Goal: Task Accomplishment & Management: Use online tool/utility

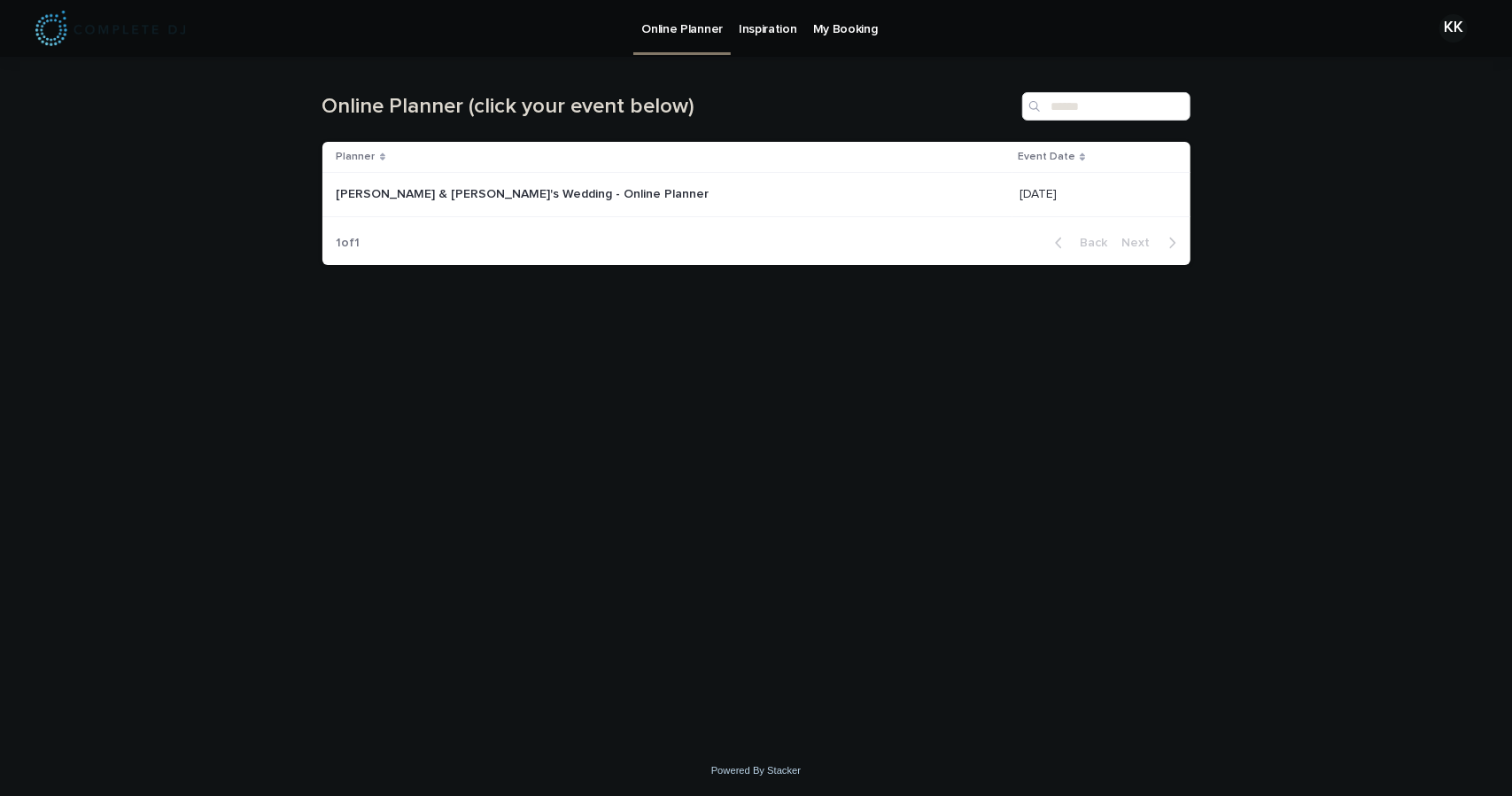
click at [537, 185] on p "[PERSON_NAME] & [PERSON_NAME]'s Wedding - Online Planner" at bounding box center [524, 193] width 376 height 19
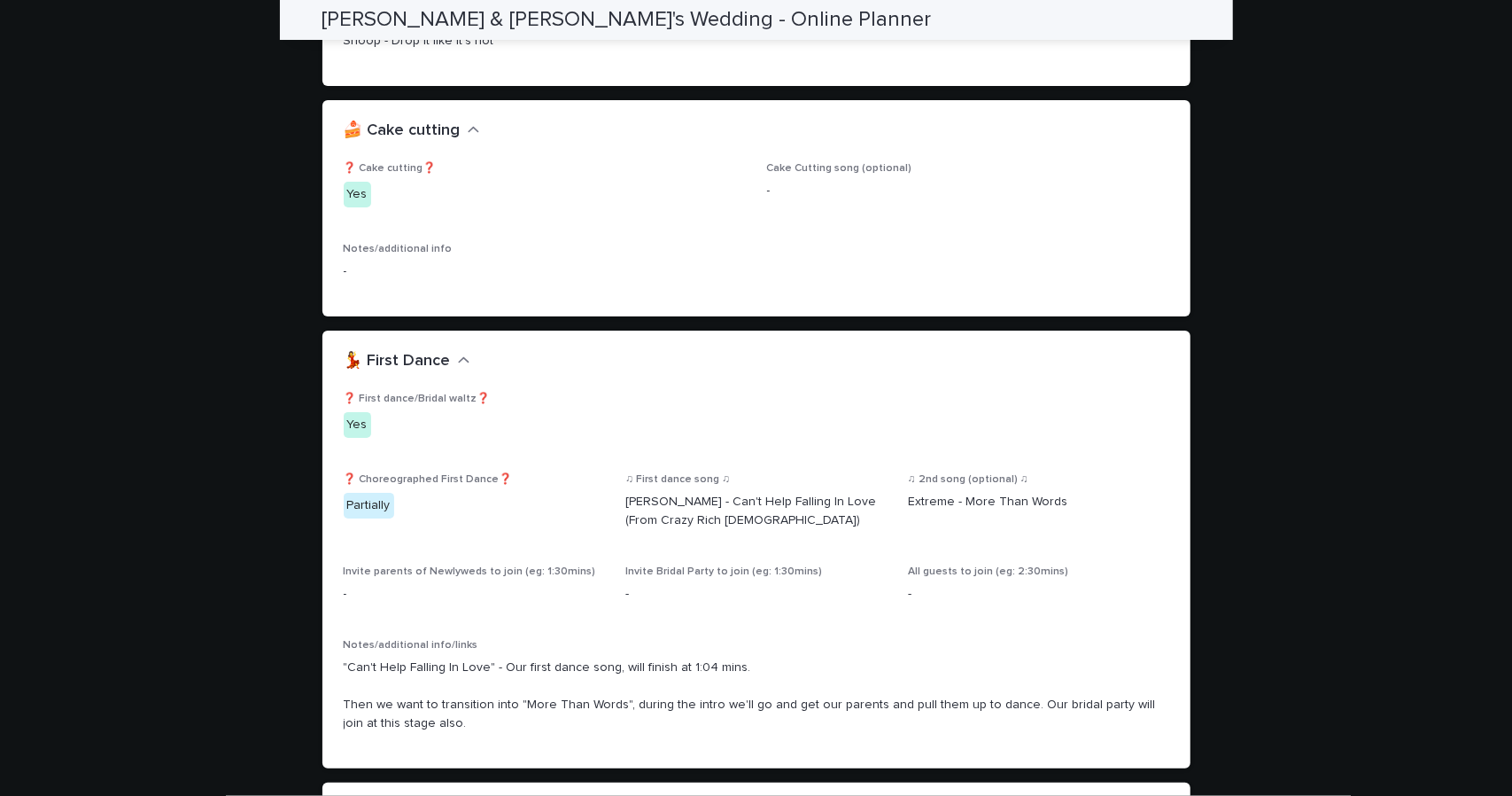
scroll to position [2924, 0]
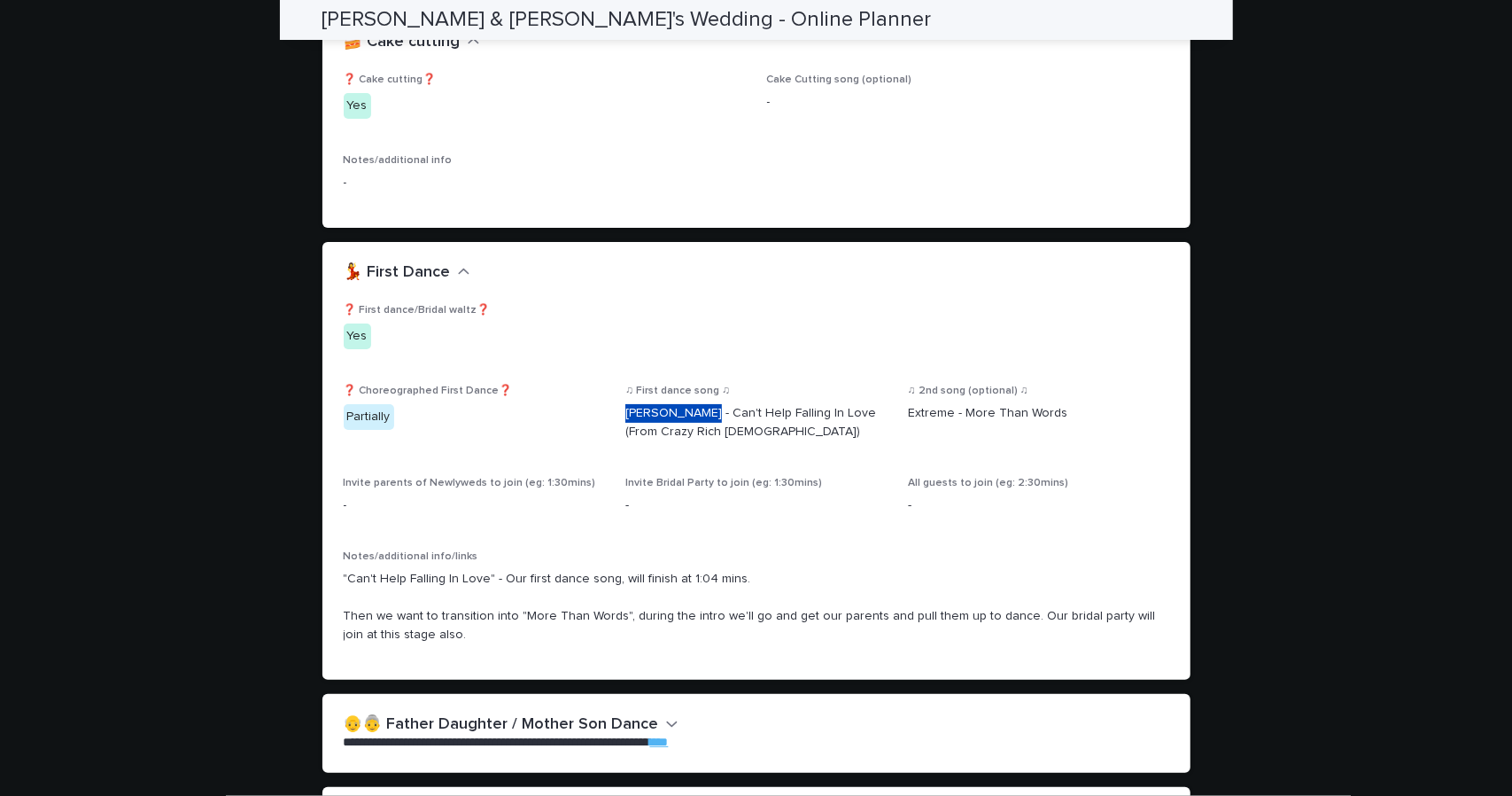
drag, startPoint x: 616, startPoint y: 380, endPoint x: 690, endPoint y: 376, distance: 74.1
click at [690, 376] on div "❓ First dance/Bridal waltz❓ Yes ❓ Choreographed First Dance❓ Partially ♫ First …" at bounding box center [757, 481] width 826 height 354
click at [696, 404] on p "[PERSON_NAME] - Can't Help Falling In Love (From Crazy Rich [DEMOGRAPHIC_DATA])" at bounding box center [756, 422] width 261 height 37
drag, startPoint x: 727, startPoint y: 394, endPoint x: 610, endPoint y: 371, distance: 119.2
click at [610, 371] on div "❓ First dance/Bridal waltz❓ Yes ❓ Choreographed First Dance❓ Partially ♫ First …" at bounding box center [757, 481] width 826 height 354
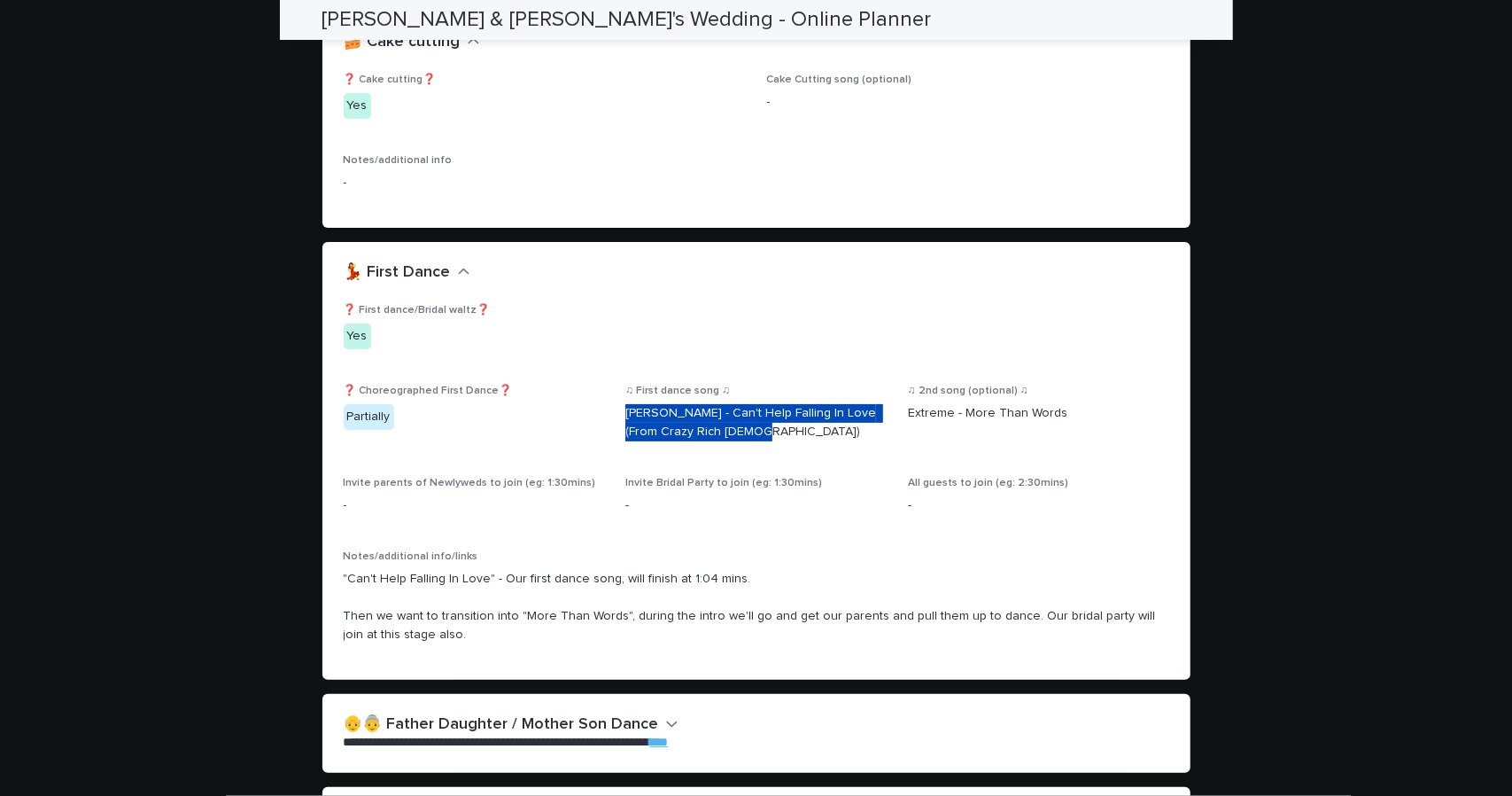
click at [660, 404] on p "[PERSON_NAME] - Can't Help Falling In Love (From Crazy Rich [DEMOGRAPHIC_DATA])" at bounding box center [756, 422] width 261 height 37
click at [1076, 323] on p "Yes" at bounding box center [757, 335] width 826 height 26
drag, startPoint x: 730, startPoint y: 392, endPoint x: 603, endPoint y: 376, distance: 128.0
click at [603, 376] on div "❓ First dance/Bridal waltz❓ Yes ❓ Choreographed First Dance❓ Partially ♫ First …" at bounding box center [757, 481] width 826 height 354
click at [580, 484] on div "Invite parents of Newlyweds to join (eg: 1:30mins) -" at bounding box center [475, 502] width 261 height 52
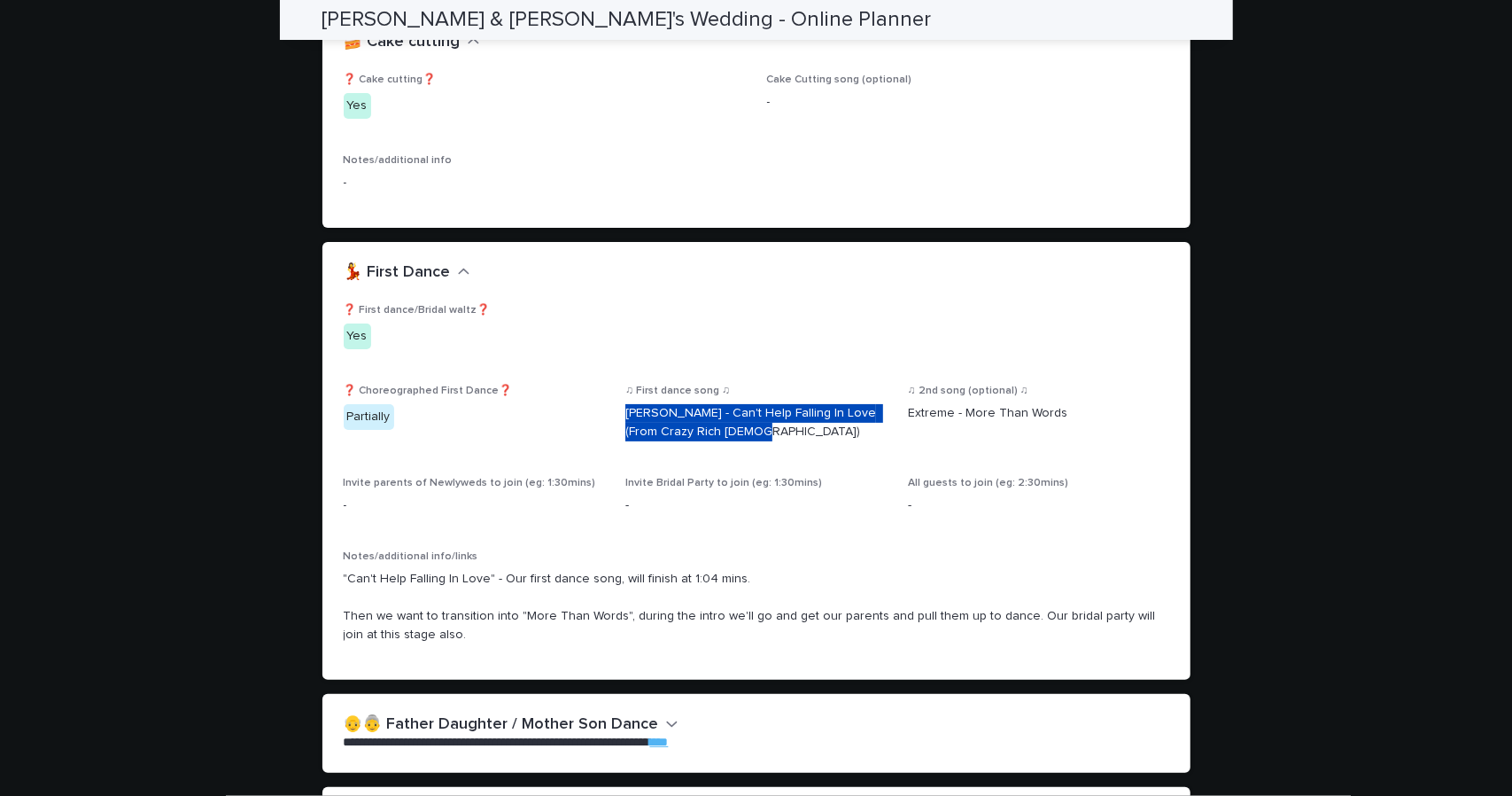
drag, startPoint x: 743, startPoint y: 396, endPoint x: 621, endPoint y: 375, distance: 123.8
click at [625, 404] on p "[PERSON_NAME] - Can't Help Falling In Love (From Crazy Rich [DEMOGRAPHIC_DATA])" at bounding box center [756, 422] width 261 height 37
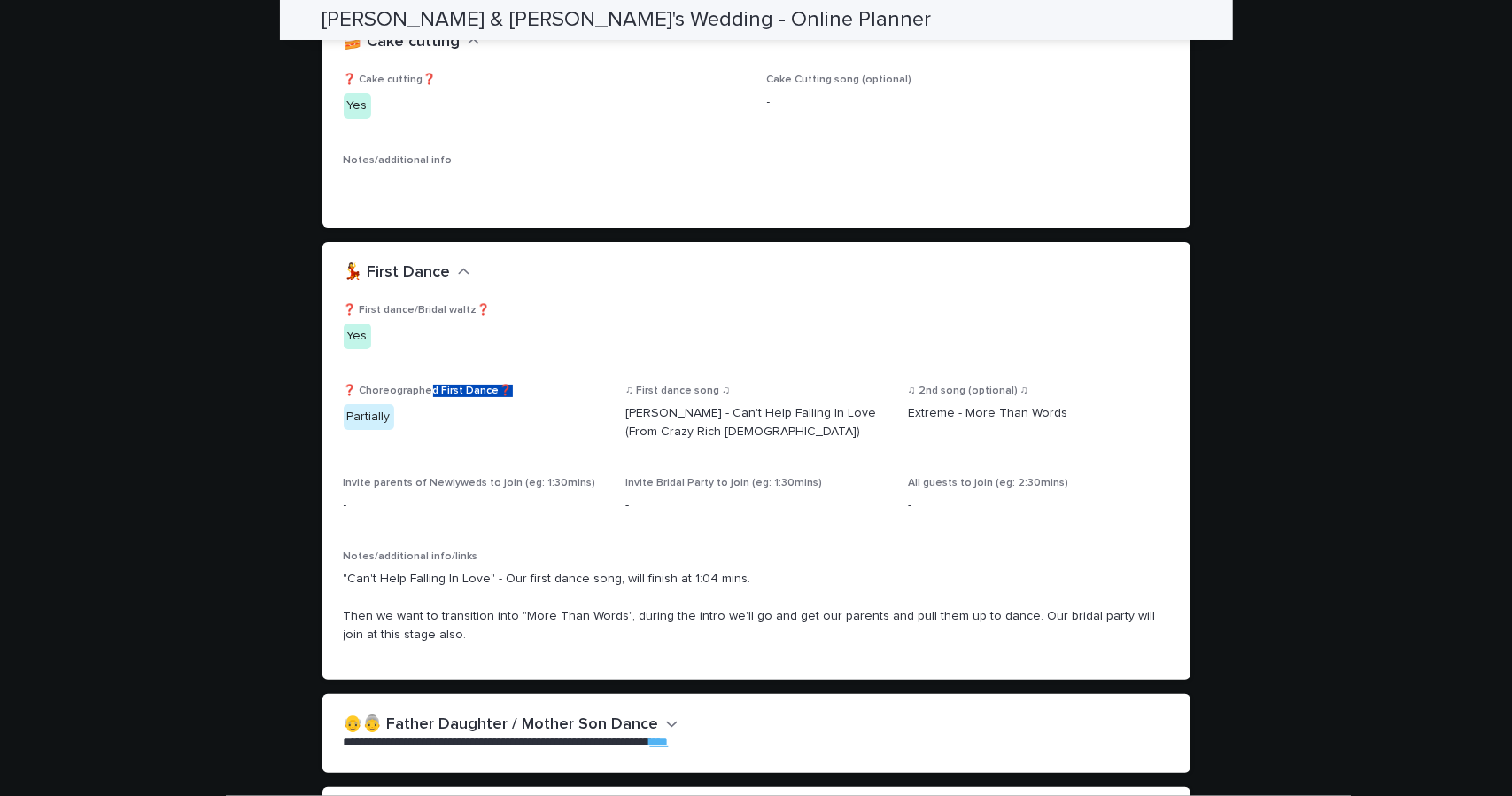
drag, startPoint x: 401, startPoint y: 369, endPoint x: 347, endPoint y: 390, distance: 57.9
click at [314, 391] on div "**********" at bounding box center [756, 489] width 886 height 6714
click at [415, 404] on p "Partially" at bounding box center [475, 416] width 261 height 26
drag, startPoint x: 420, startPoint y: 388, endPoint x: 328, endPoint y: 392, distance: 92.1
click at [328, 392] on div "❓ First dance/Bridal waltz❓ Yes ❓ Choreographed First Dance❓ Partially ♫ First …" at bounding box center [756, 492] width 869 height 376
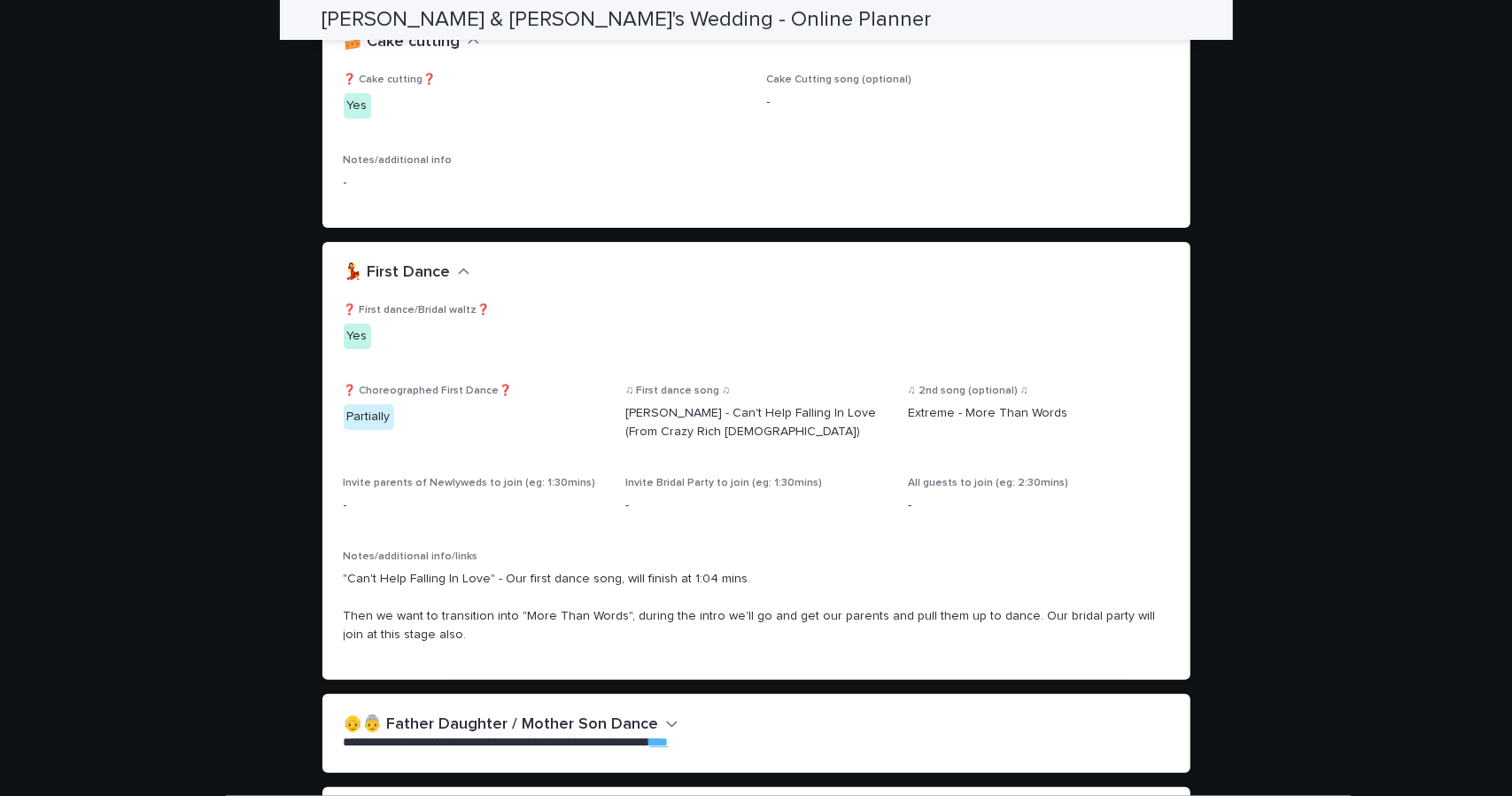
click at [395, 404] on p "Partially" at bounding box center [475, 416] width 261 height 26
drag, startPoint x: 396, startPoint y: 384, endPoint x: 340, endPoint y: 386, distance: 56.0
click at [344, 404] on p "Partially" at bounding box center [475, 416] width 261 height 26
click at [423, 404] on p "Partially" at bounding box center [475, 416] width 261 height 26
drag, startPoint x: 378, startPoint y: 380, endPoint x: 338, endPoint y: 378, distance: 40.0
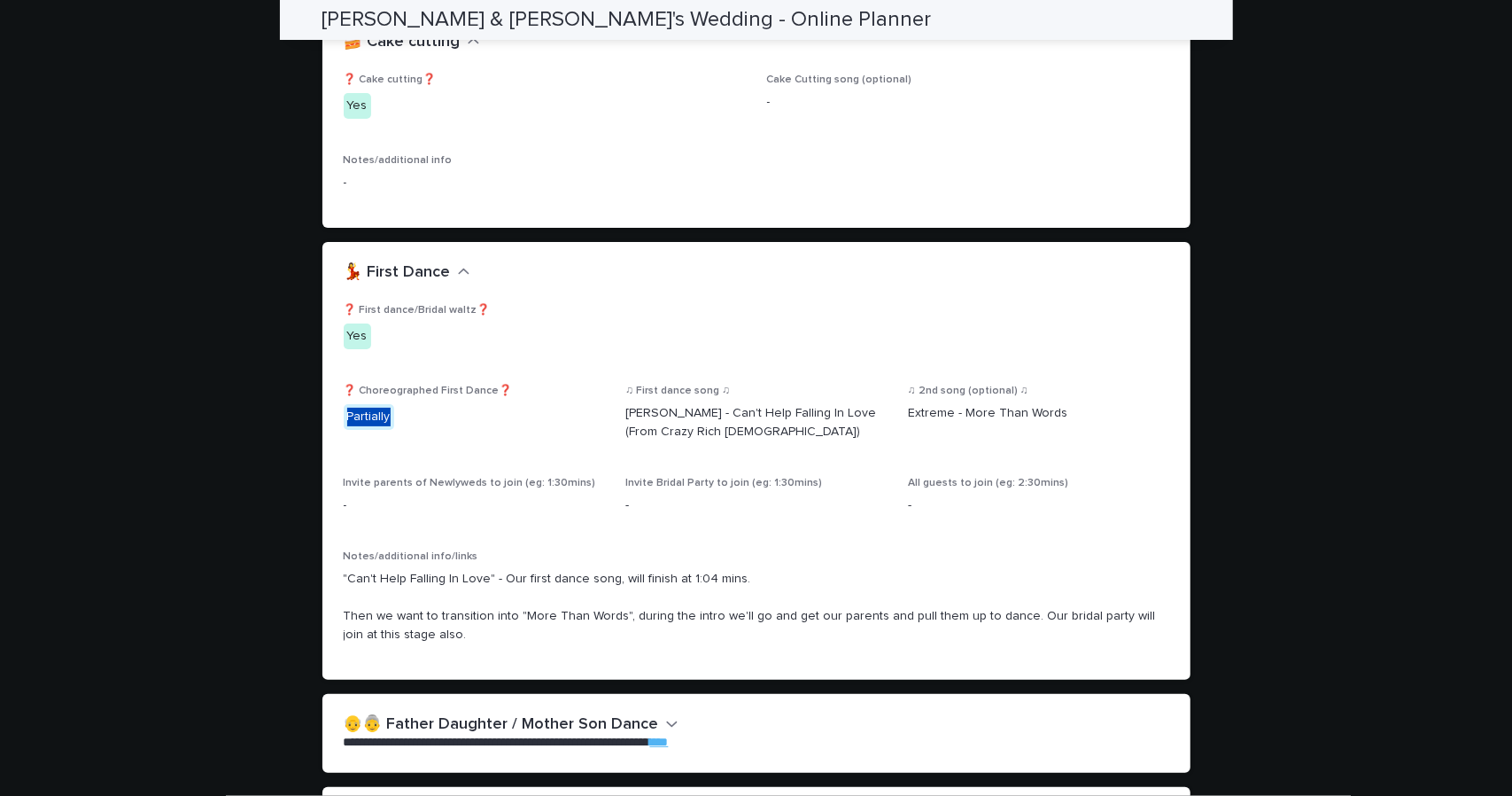
click at [344, 404] on p "Partially" at bounding box center [475, 416] width 261 height 26
click at [403, 404] on p "Partially" at bounding box center [475, 416] width 261 height 26
drag, startPoint x: 903, startPoint y: 380, endPoint x: 1058, endPoint y: 382, distance: 155.0
click at [1058, 404] on p "Extreme - More Than Words" at bounding box center [1039, 413] width 261 height 19
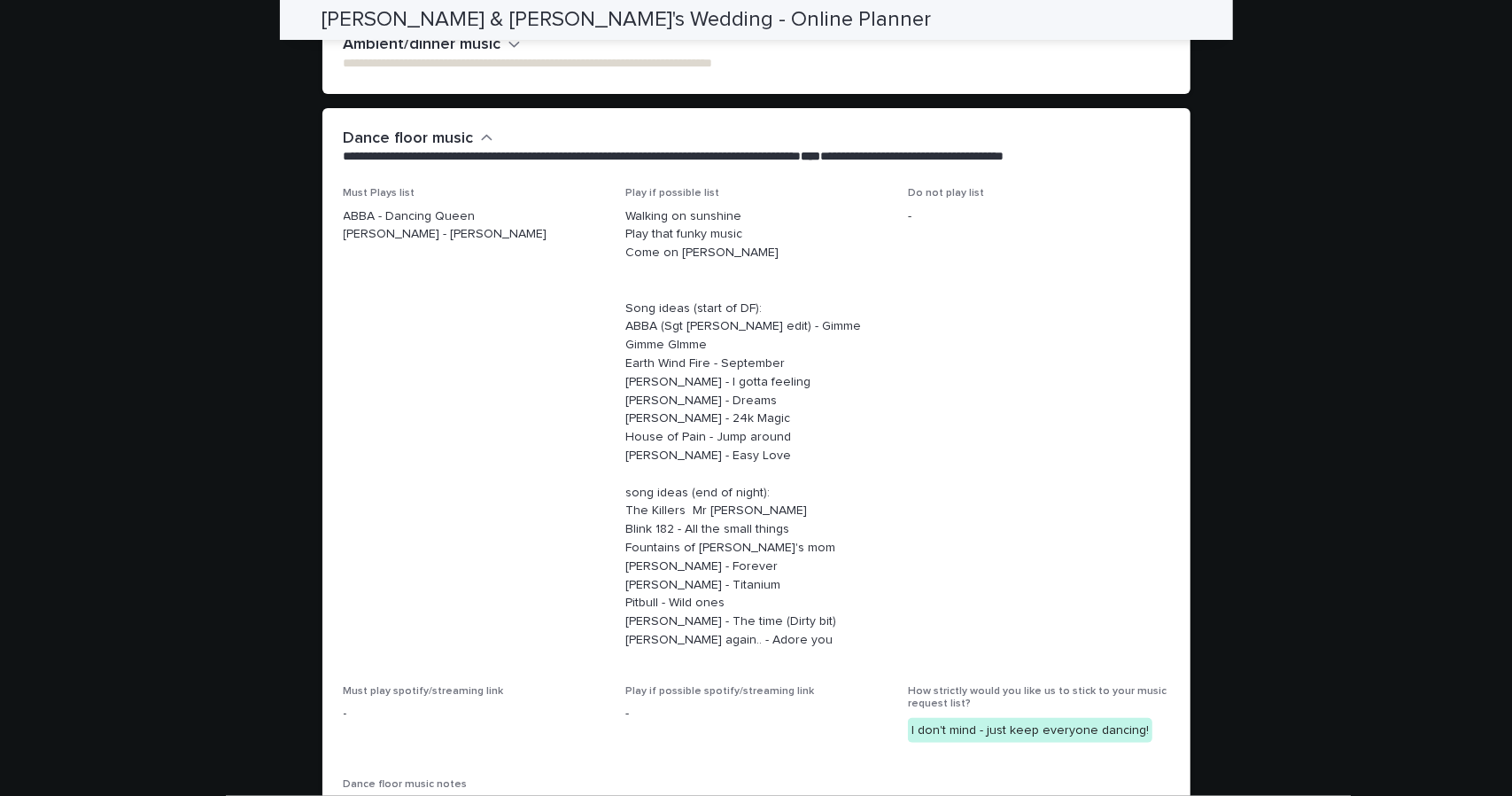
scroll to position [4763, 0]
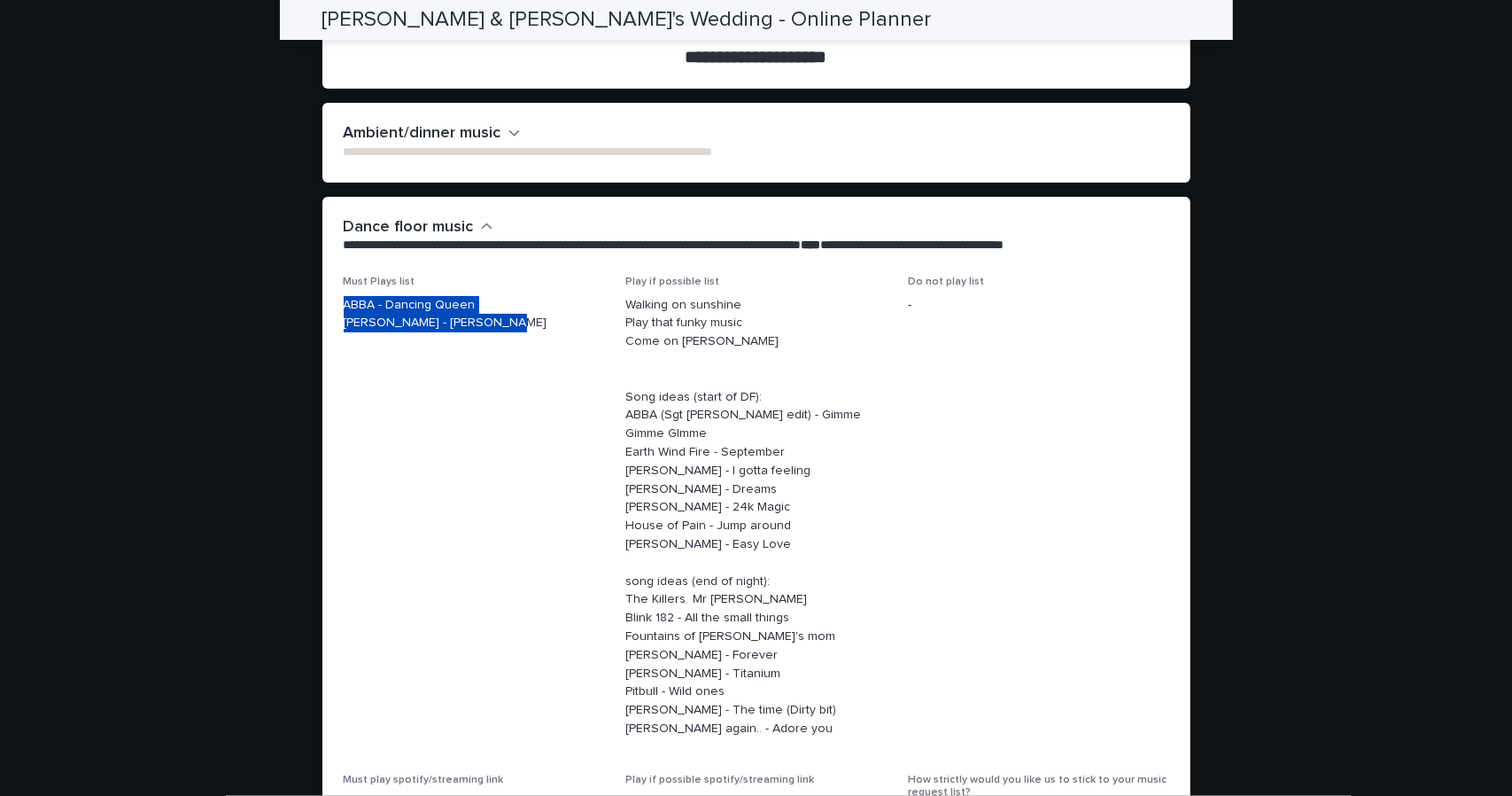
drag, startPoint x: 381, startPoint y: 260, endPoint x: 482, endPoint y: 292, distance: 105.9
click at [482, 292] on div "Must Plays list ABBA - Dancing Queen [PERSON_NAME] - [PERSON_NAME]" at bounding box center [475, 311] width 261 height 71
click at [711, 296] on p "Walking on sunshine Play that funky music Come on [PERSON_NAME] Song ideas (sta…" at bounding box center [756, 516] width 261 height 443
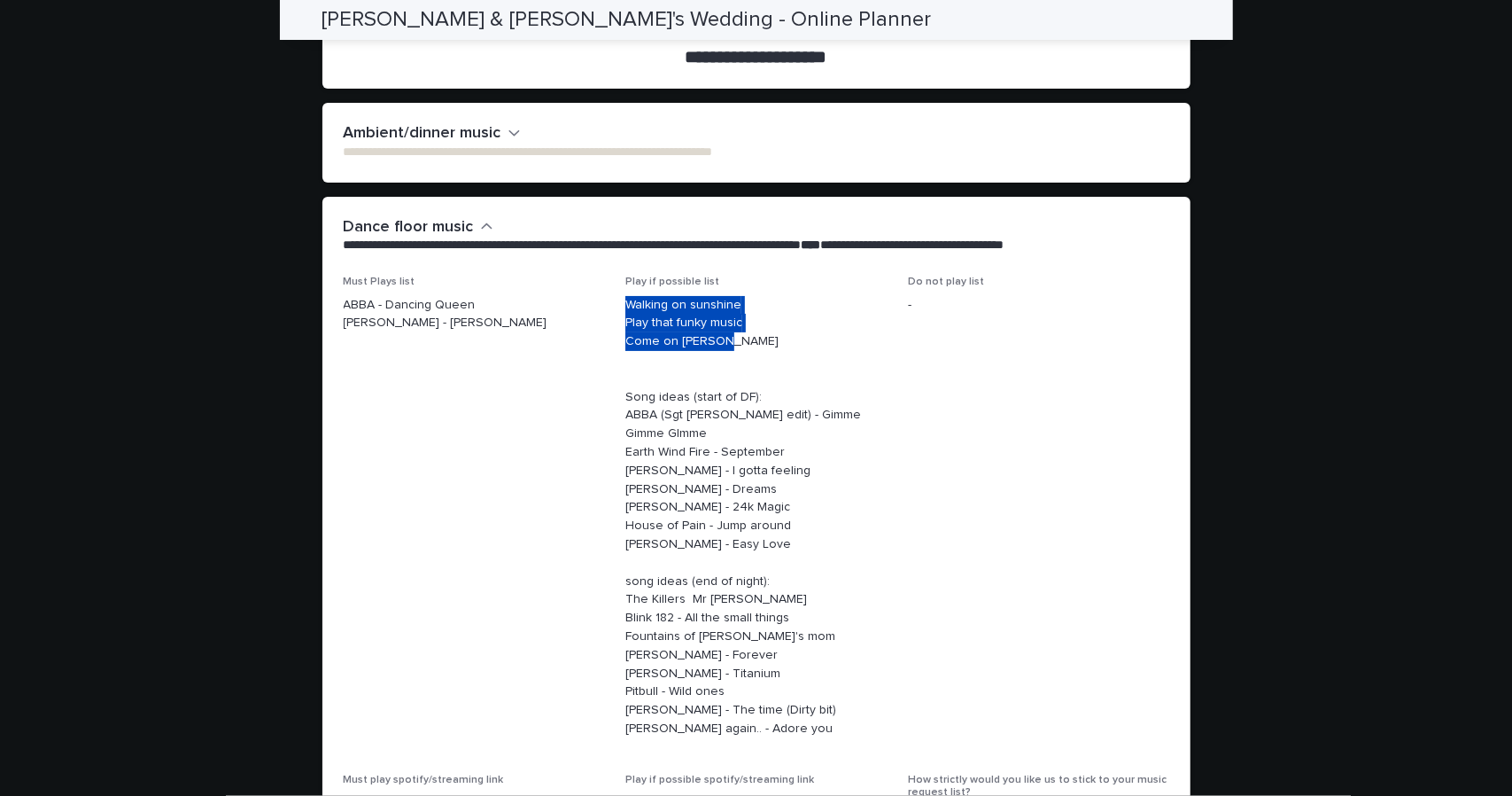
drag, startPoint x: 711, startPoint y: 291, endPoint x: 610, endPoint y: 253, distance: 107.9
click at [610, 276] on div "Must Plays list ABBA - Dancing Queen [PERSON_NAME] - [PERSON_NAME] Play if poss…" at bounding box center [757, 609] width 826 height 668
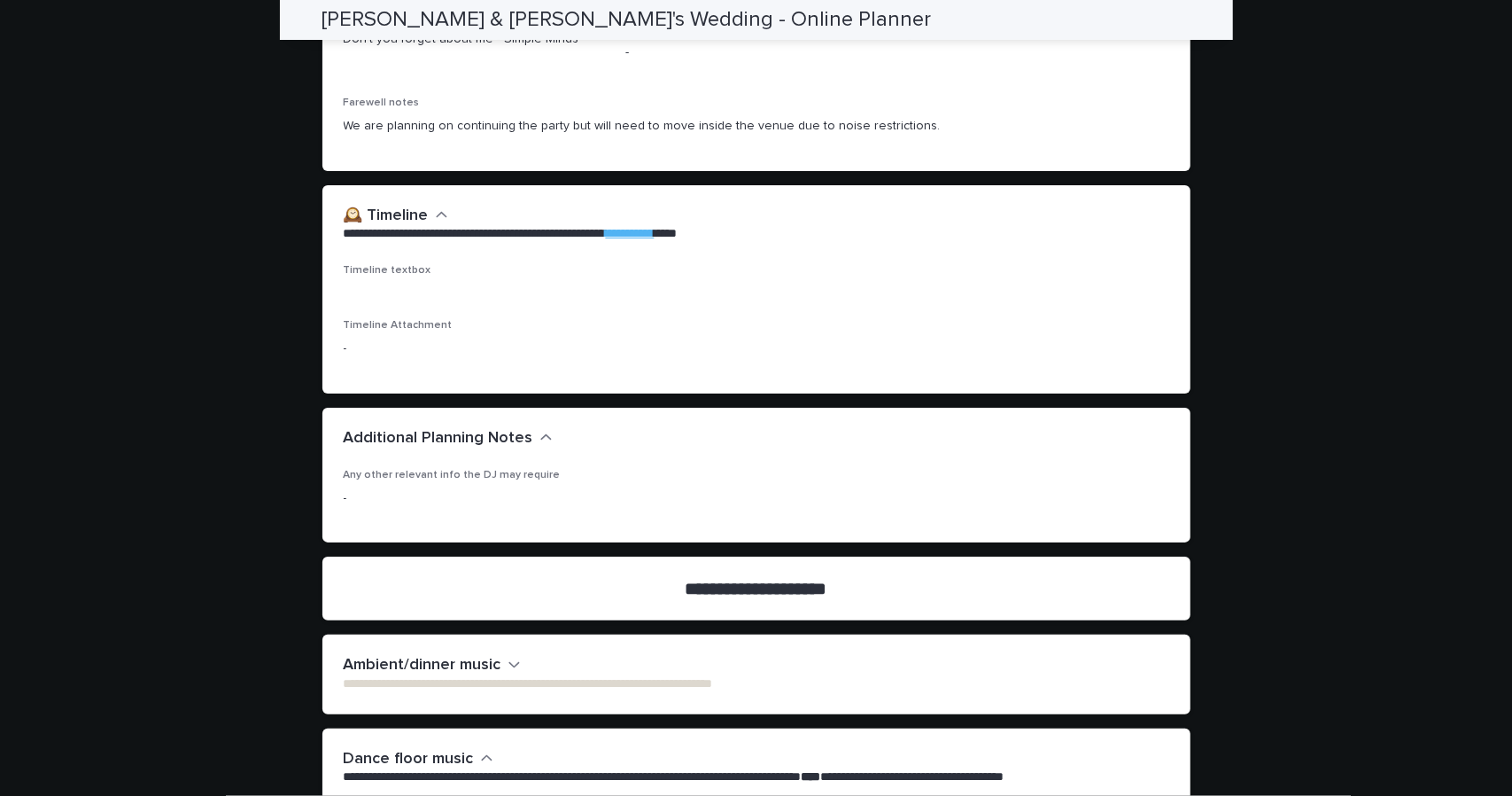
scroll to position [3877, 0]
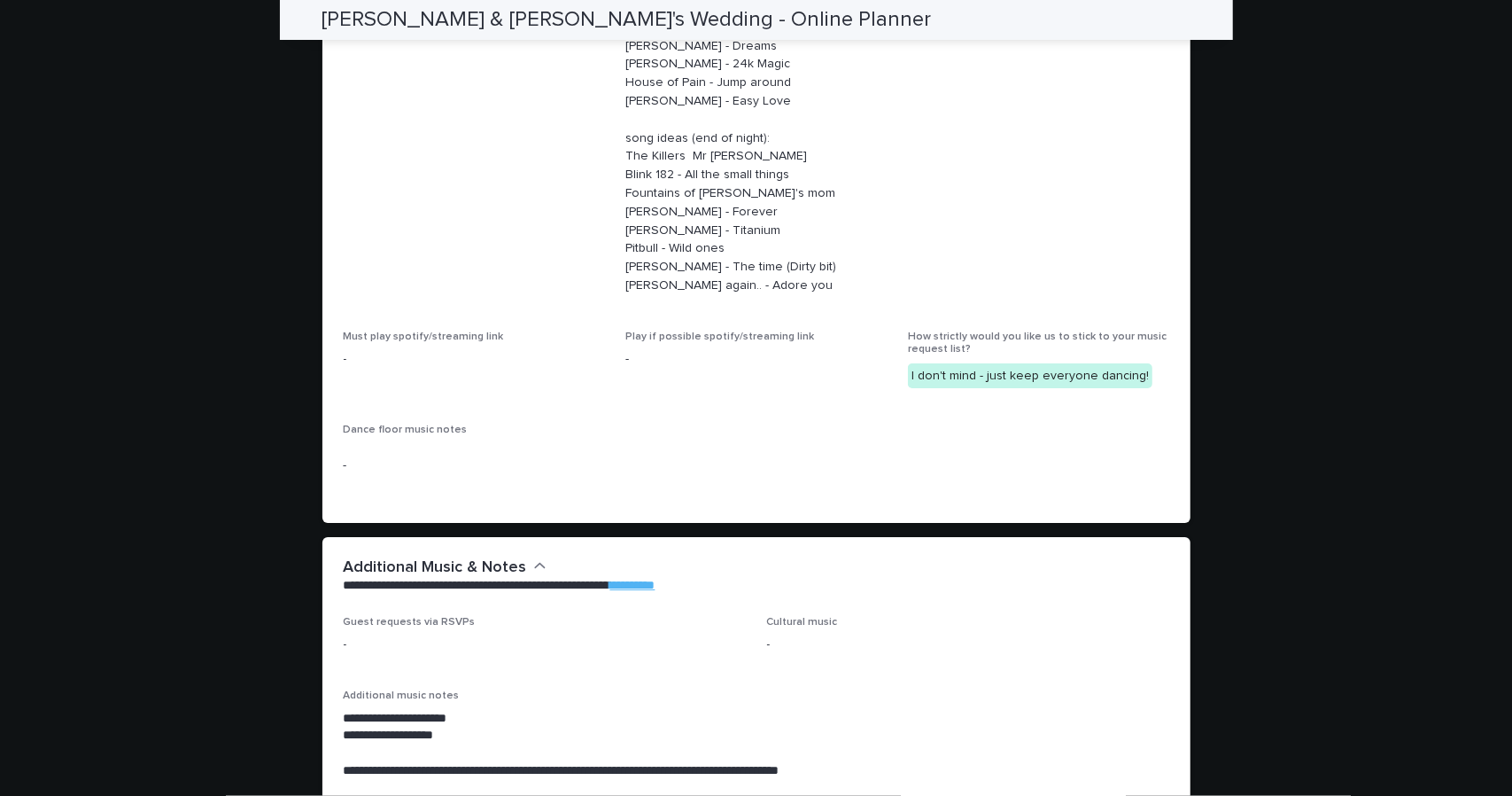
click at [533, 577] on p "**********" at bounding box center [753, 586] width 819 height 18
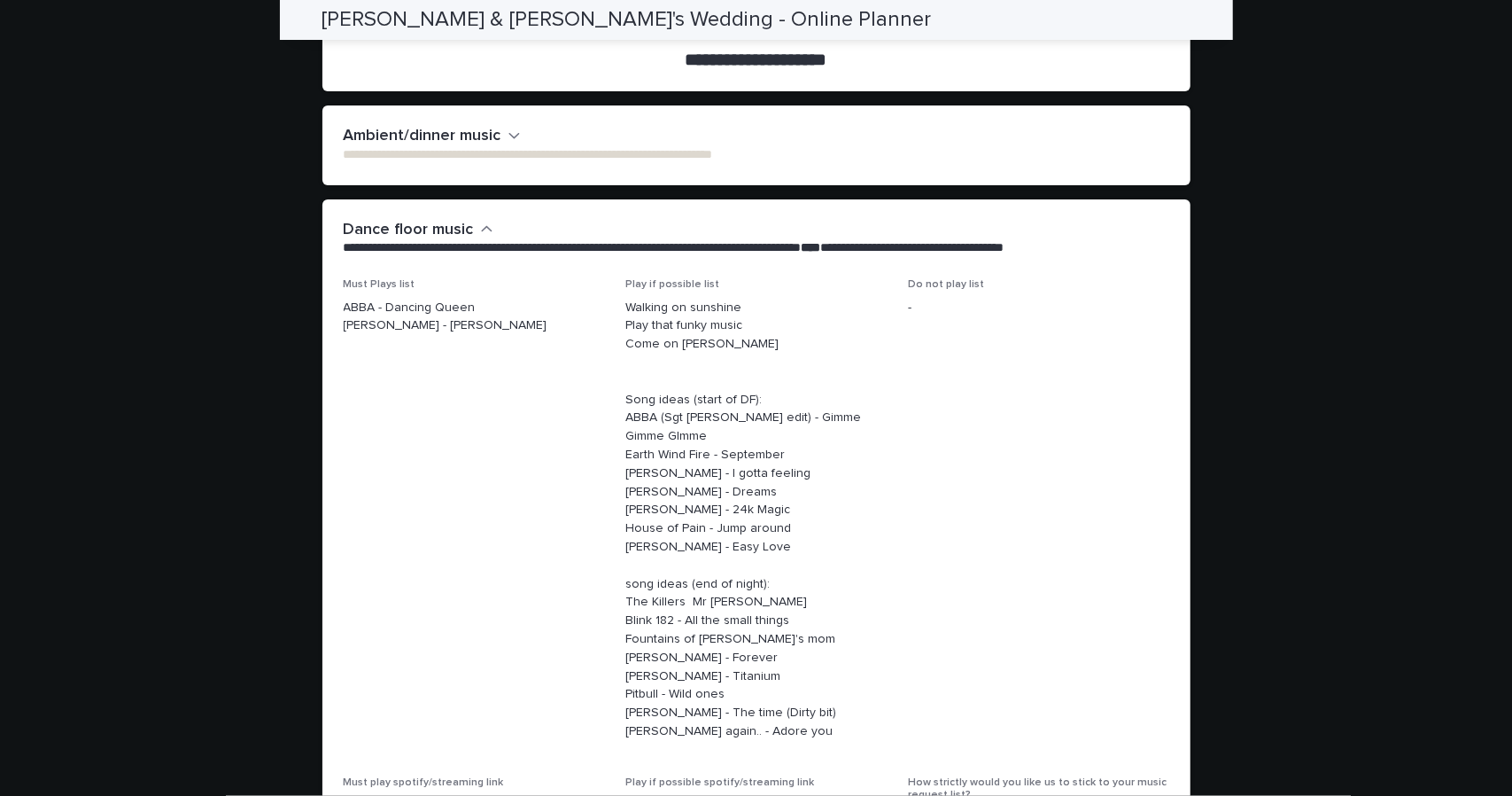
scroll to position [4674, 0]
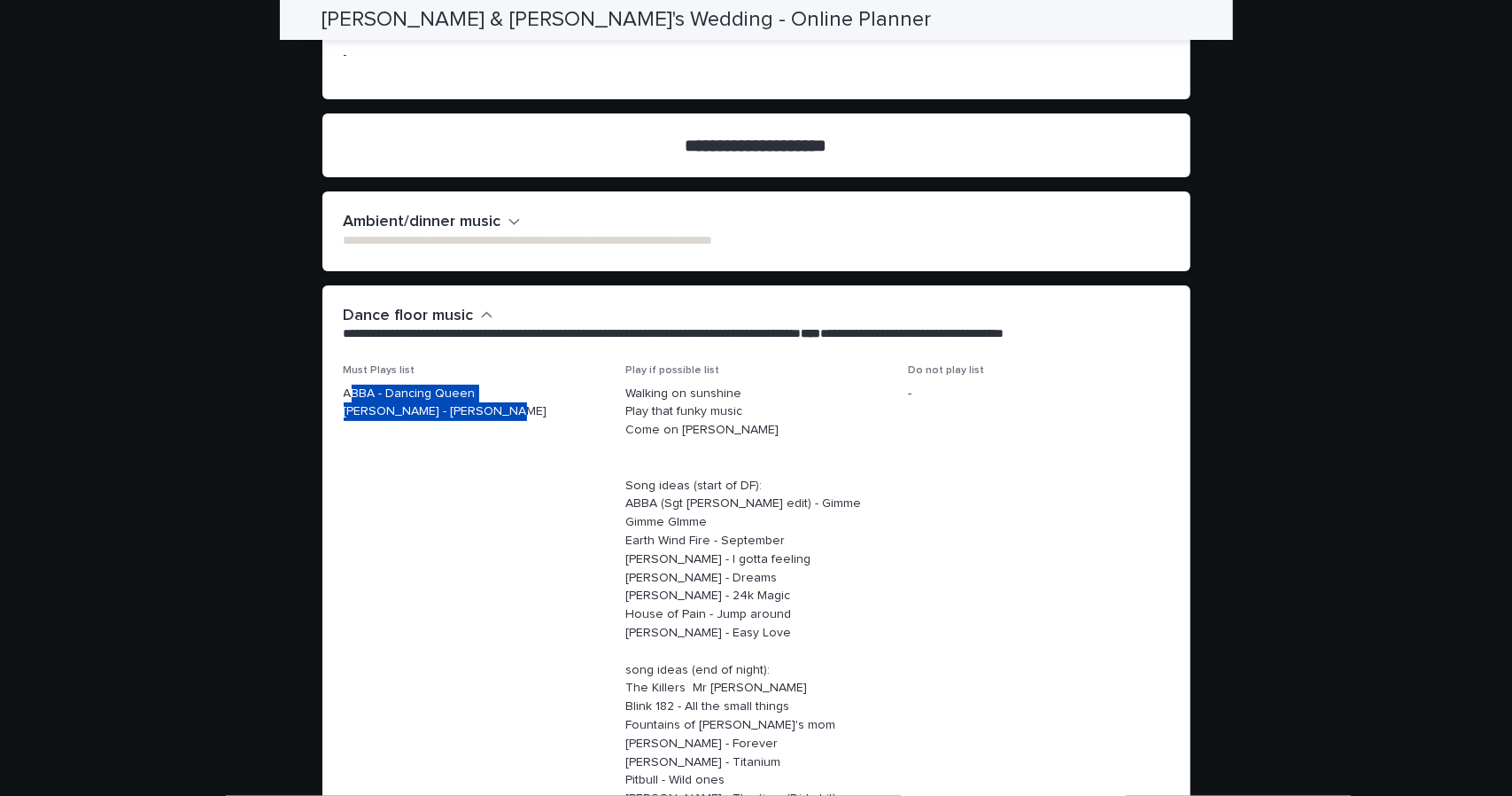
drag, startPoint x: 345, startPoint y: 343, endPoint x: 480, endPoint y: 359, distance: 135.9
click at [480, 385] on p "ABBA - Dancing Queen [PERSON_NAME] - [PERSON_NAME]" at bounding box center [475, 403] width 261 height 37
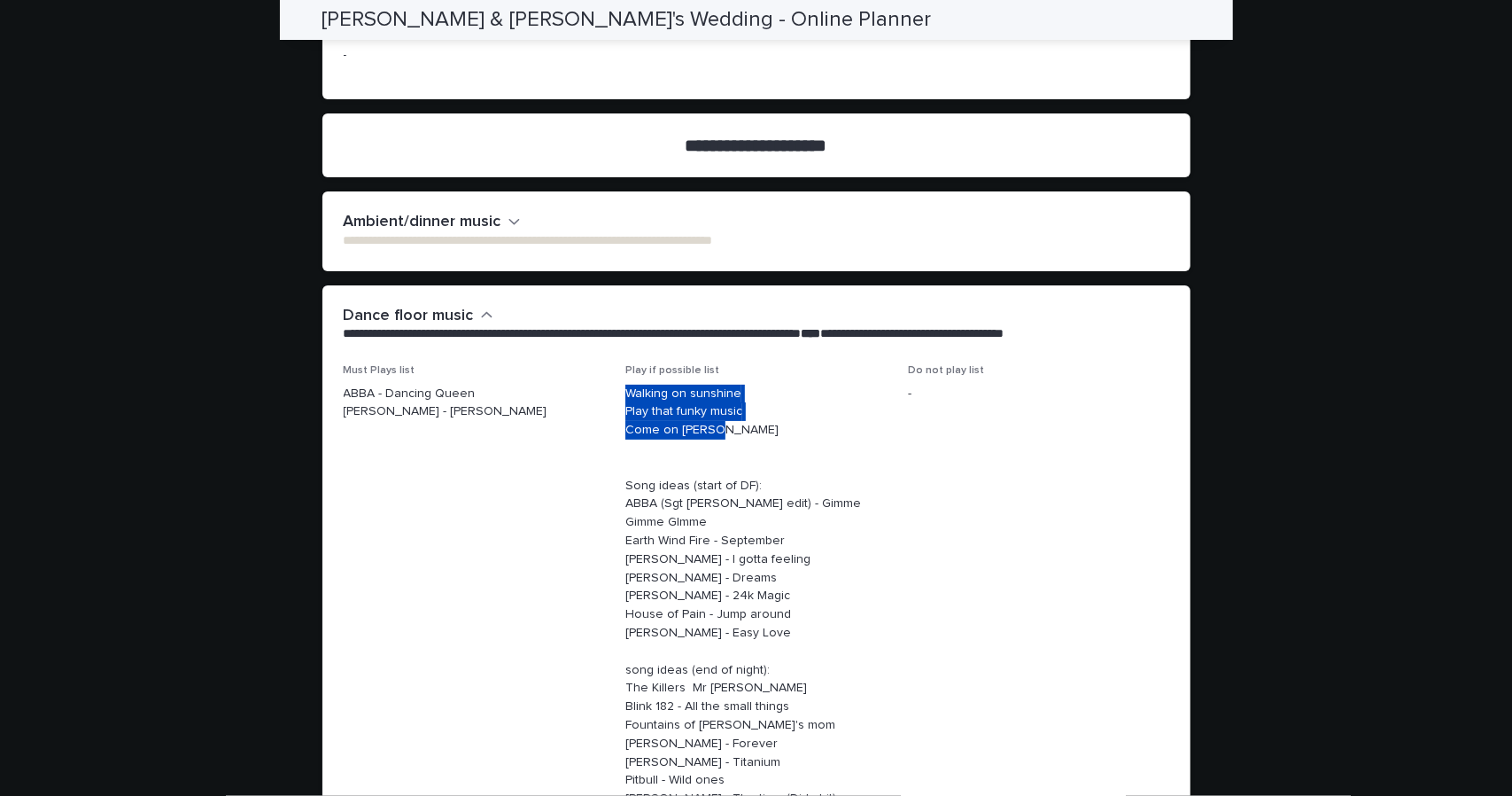
drag, startPoint x: 622, startPoint y: 345, endPoint x: 743, endPoint y: 377, distance: 125.2
click at [743, 385] on p "Walking on sunshine Play that funky music Come on [PERSON_NAME] Song ideas (sta…" at bounding box center [756, 606] width 261 height 443
click at [731, 404] on p "Walking on sunshine Play that funky music Come on [PERSON_NAME] Song ideas (sta…" at bounding box center [756, 606] width 261 height 443
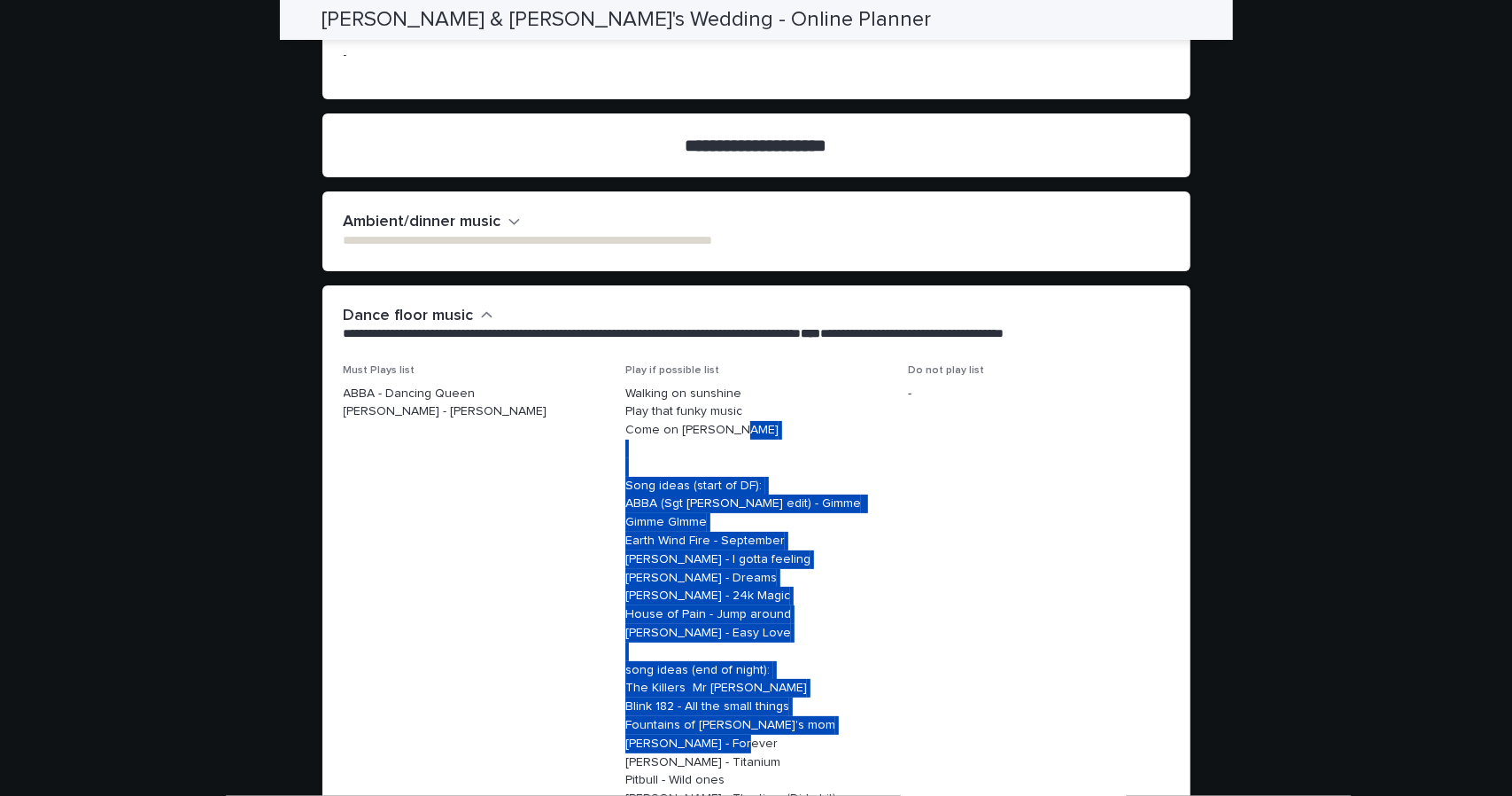
drag, startPoint x: 621, startPoint y: 438, endPoint x: 747, endPoint y: 701, distance: 291.6
click at [747, 701] on p "Walking on sunshine Play that funky music Come on [PERSON_NAME] Song ideas (sta…" at bounding box center [756, 606] width 261 height 443
click at [752, 679] on p "Walking on sunshine Play that funky music Come on [PERSON_NAME] Song ideas (sta…" at bounding box center [756, 606] width 261 height 443
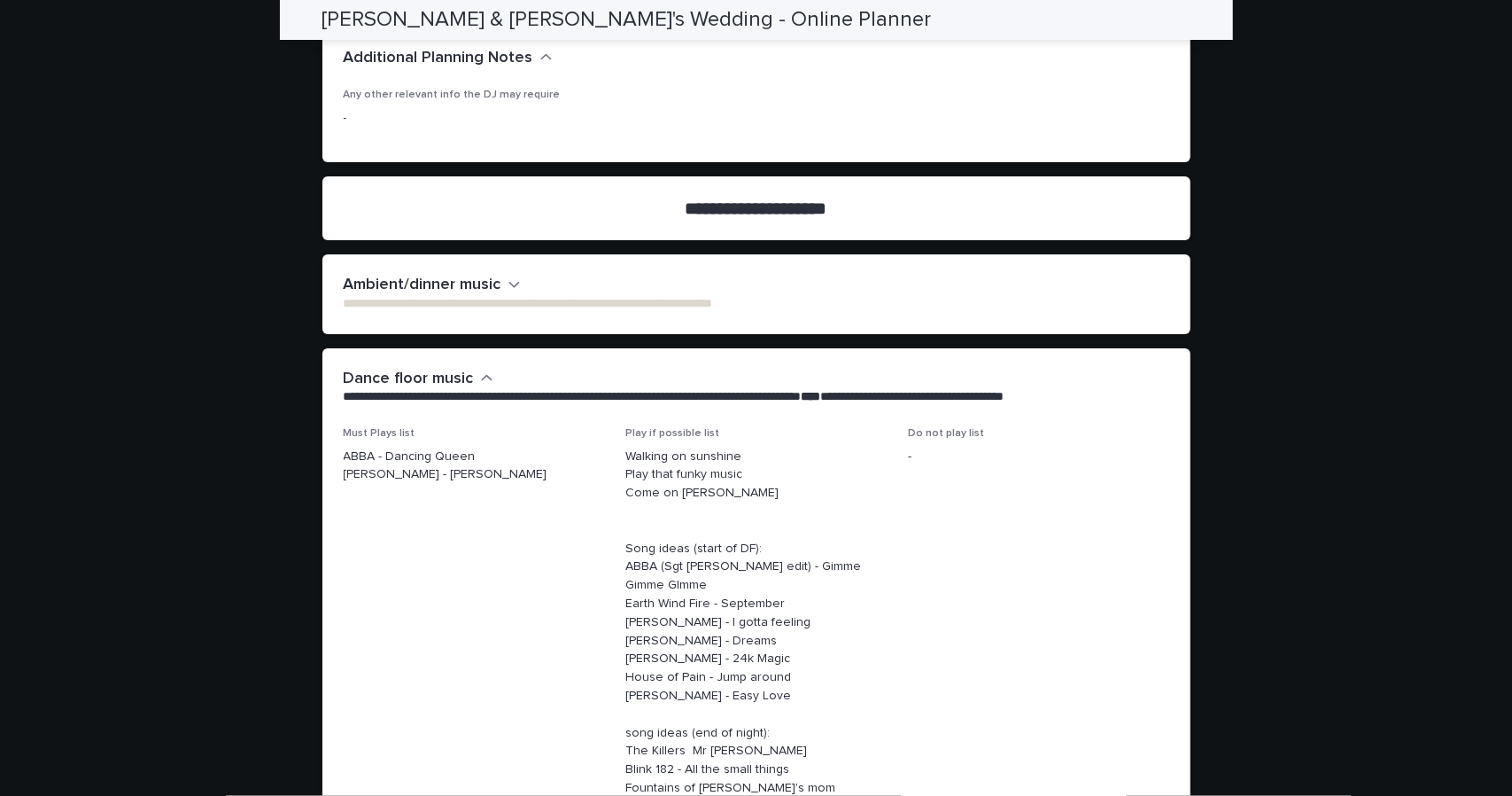
scroll to position [4586, 0]
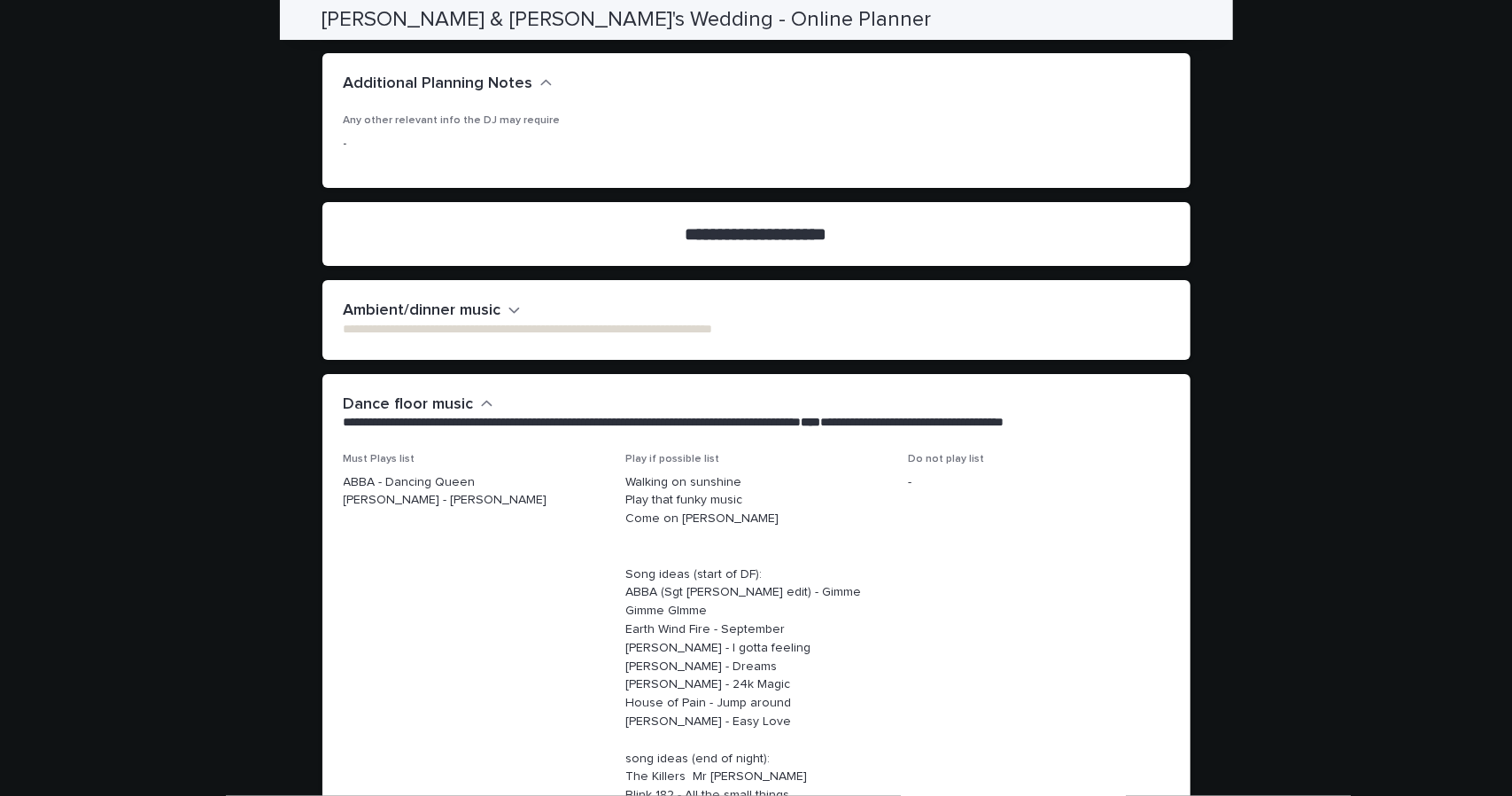
click at [471, 301] on h2 "Ambient/dinner music" at bounding box center [423, 311] width 157 height 20
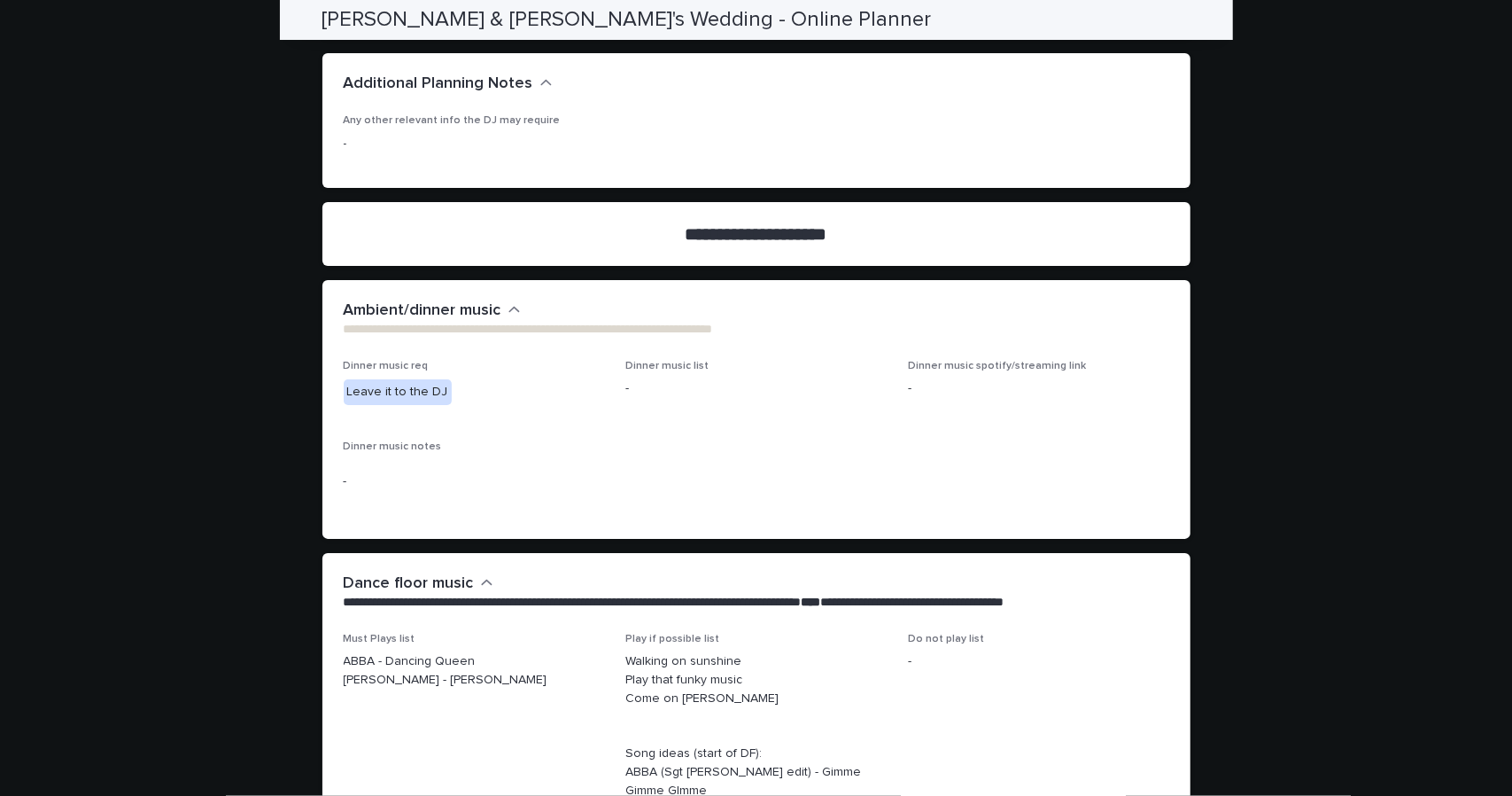
click at [471, 301] on h2 "Ambient/dinner music" at bounding box center [423, 311] width 157 height 20
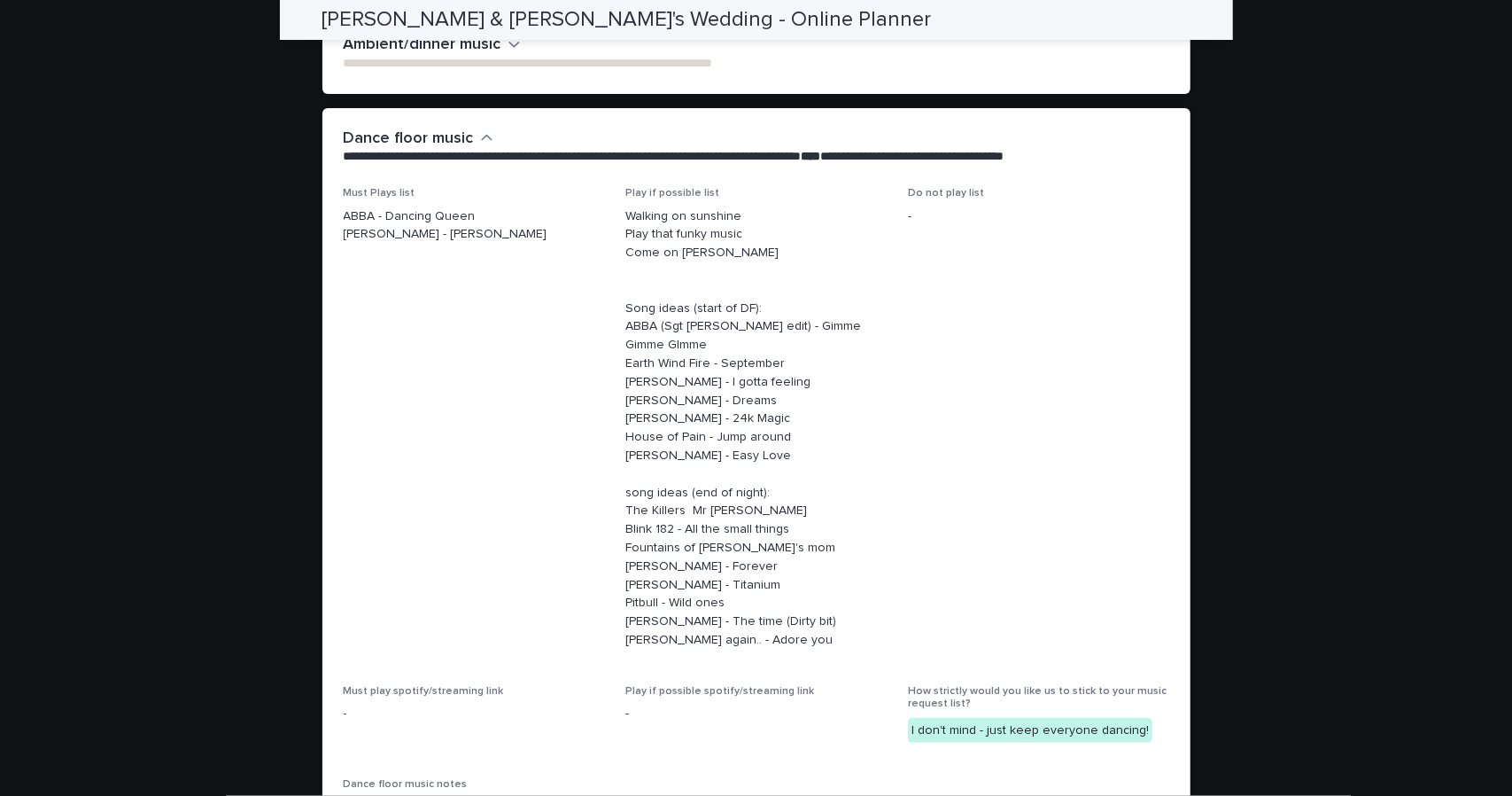
scroll to position [4674, 0]
